Goal: Transaction & Acquisition: Obtain resource

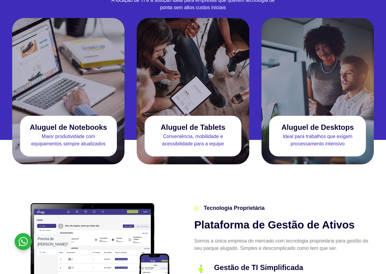
scroll to position [610, 0]
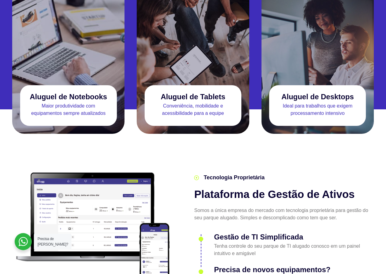
click at [68, 102] on p "Maior produtividade com equipamentos sempre atualizados" at bounding box center [68, 109] width 97 height 15
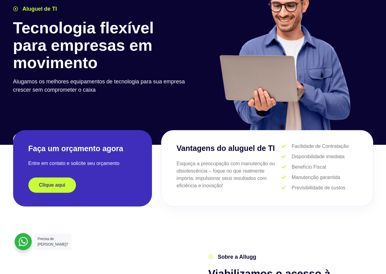
scroll to position [0, 0]
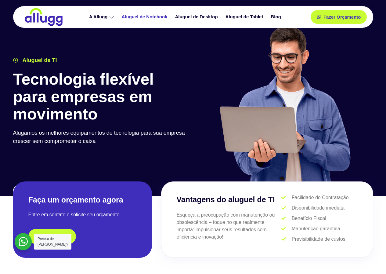
click at [162, 16] on link "Aluguel de Notebook" at bounding box center [145, 17] width 53 height 11
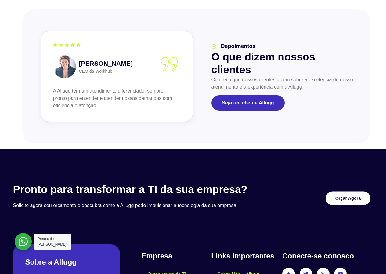
click at [346, 194] on link "Orçar Agora" at bounding box center [348, 198] width 45 height 14
